Goal: Book appointment/travel/reservation

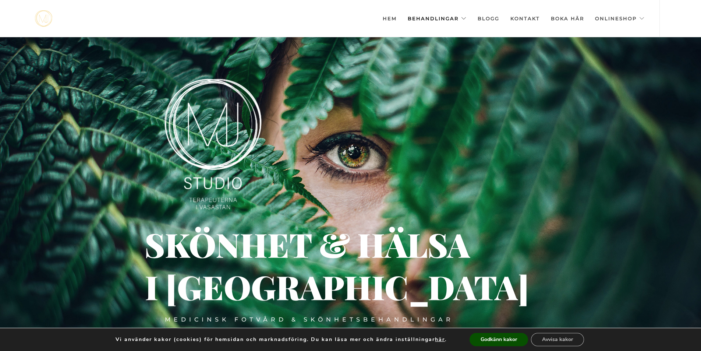
click at [463, 16] on link "Behandlingar" at bounding box center [437, 18] width 59 height 37
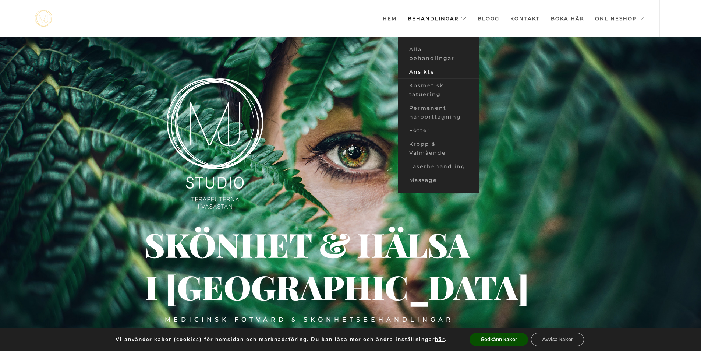
click at [426, 69] on link "Ansikte" at bounding box center [438, 72] width 81 height 14
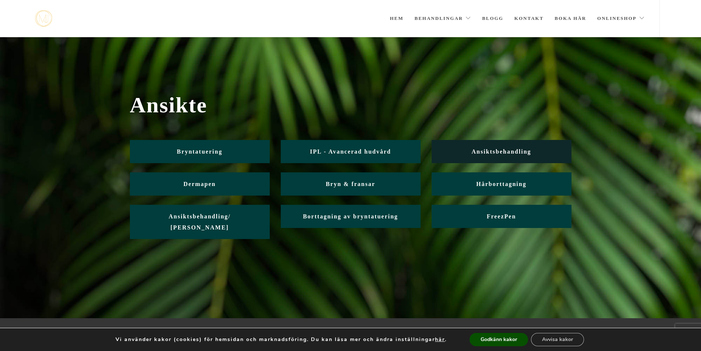
click at [493, 152] on span "Ansiktsbehandling" at bounding box center [502, 151] width 60 height 6
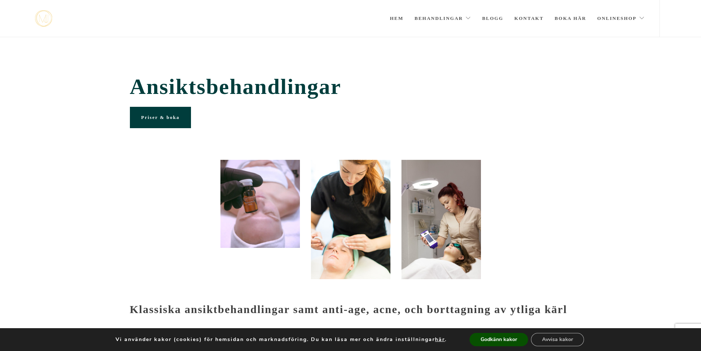
click at [260, 204] on img at bounding box center [261, 204] width 80 height 88
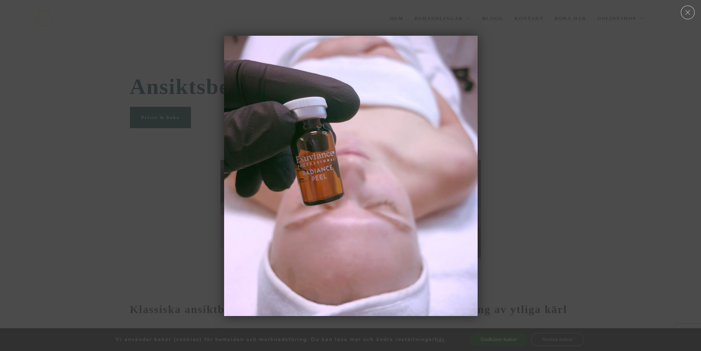
click at [173, 193] on div at bounding box center [350, 176] width 701 height 7714
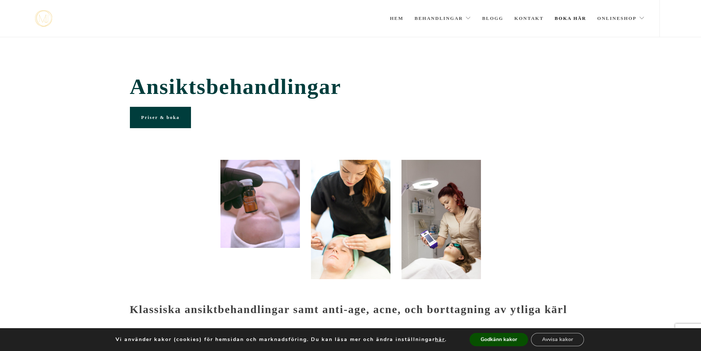
click at [570, 18] on link "Boka här" at bounding box center [571, 18] width 32 height 37
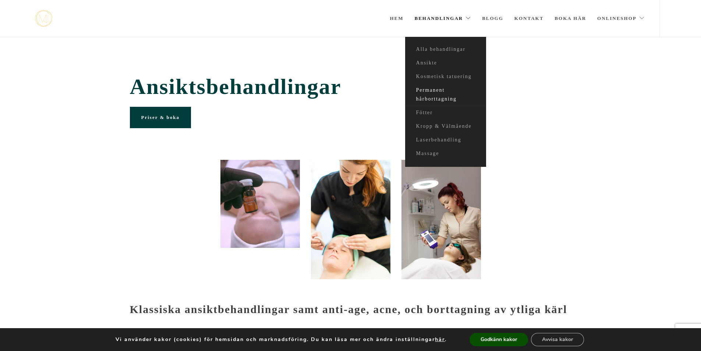
click at [447, 98] on link "Permanent hårborttagning" at bounding box center [445, 95] width 81 height 22
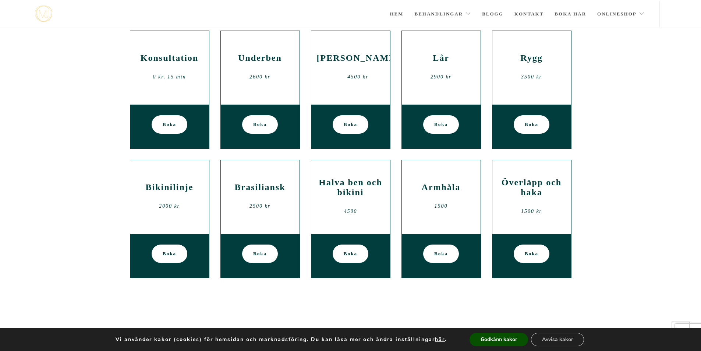
scroll to position [128, 0]
click at [529, 182] on h2 "Överläpp och haka" at bounding box center [532, 187] width 68 height 20
click at [529, 206] on div "1500 kr" at bounding box center [532, 211] width 68 height 11
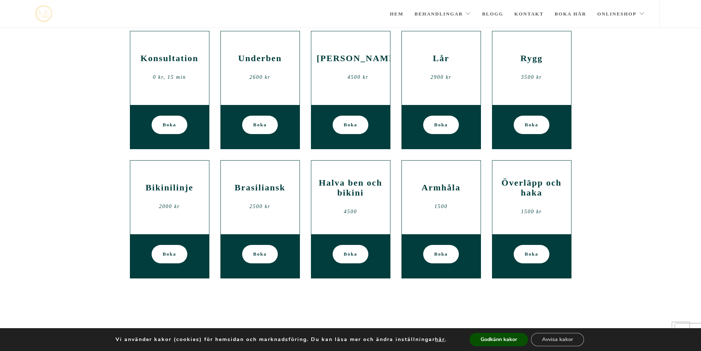
scroll to position [0, 0]
